Goal: Task Accomplishment & Management: Use online tool/utility

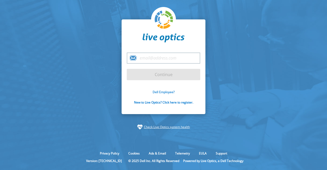
click at [162, 90] on link "Dell Employee?" at bounding box center [164, 92] width 22 height 4
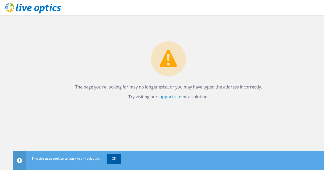
click at [117, 159] on link "OK" at bounding box center [113, 158] width 15 height 9
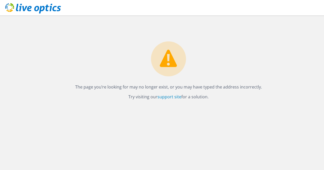
click at [26, 10] on icon at bounding box center [33, 8] width 56 height 11
